Goal: Information Seeking & Learning: Learn about a topic

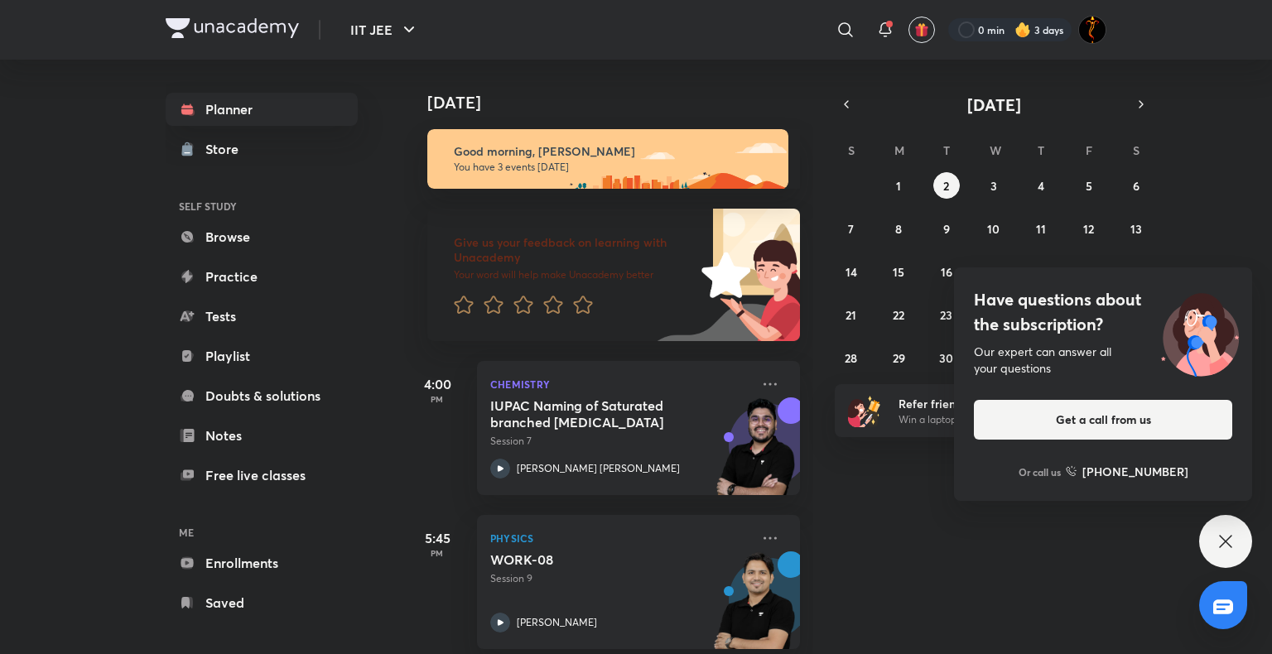
scroll to position [175, 0]
